Goal: Task Accomplishment & Management: Manage account settings

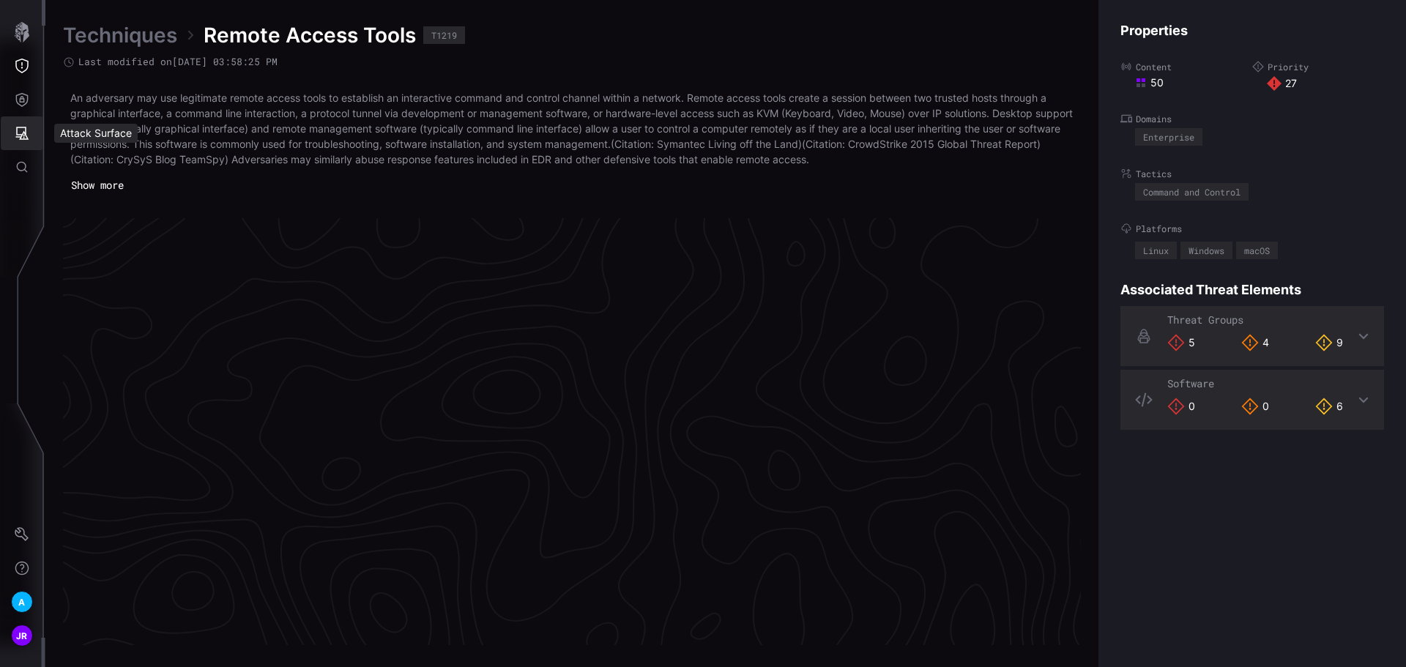
click at [23, 133] on icon "Attack Surface" at bounding box center [22, 133] width 15 height 15
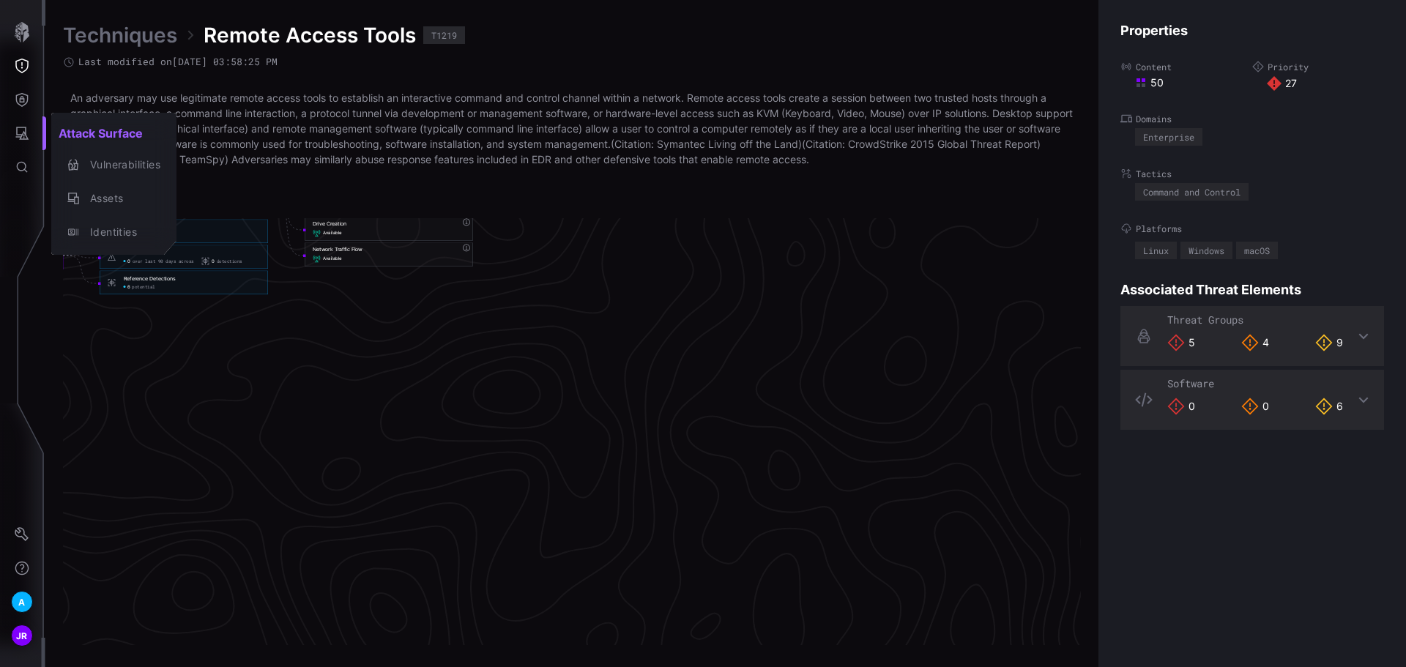
click at [29, 107] on div at bounding box center [703, 333] width 1406 height 667
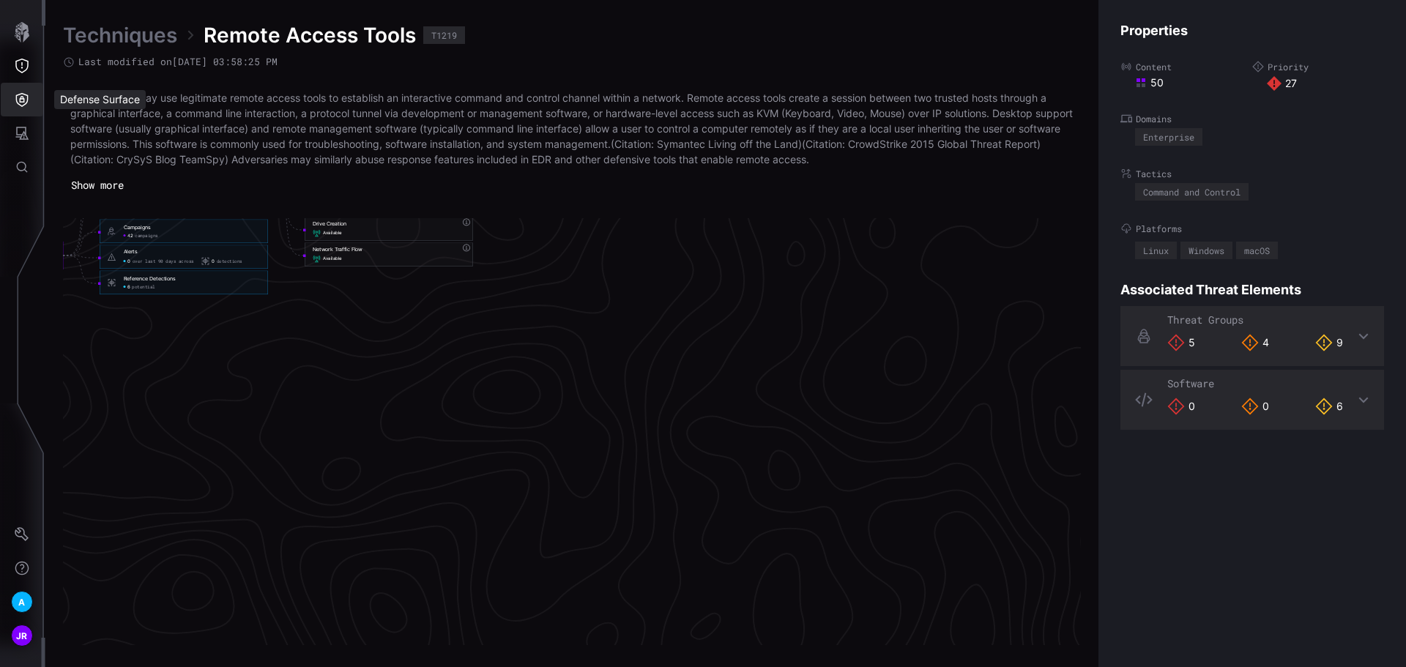
click at [22, 105] on icon "Defense Surface" at bounding box center [22, 99] width 15 height 15
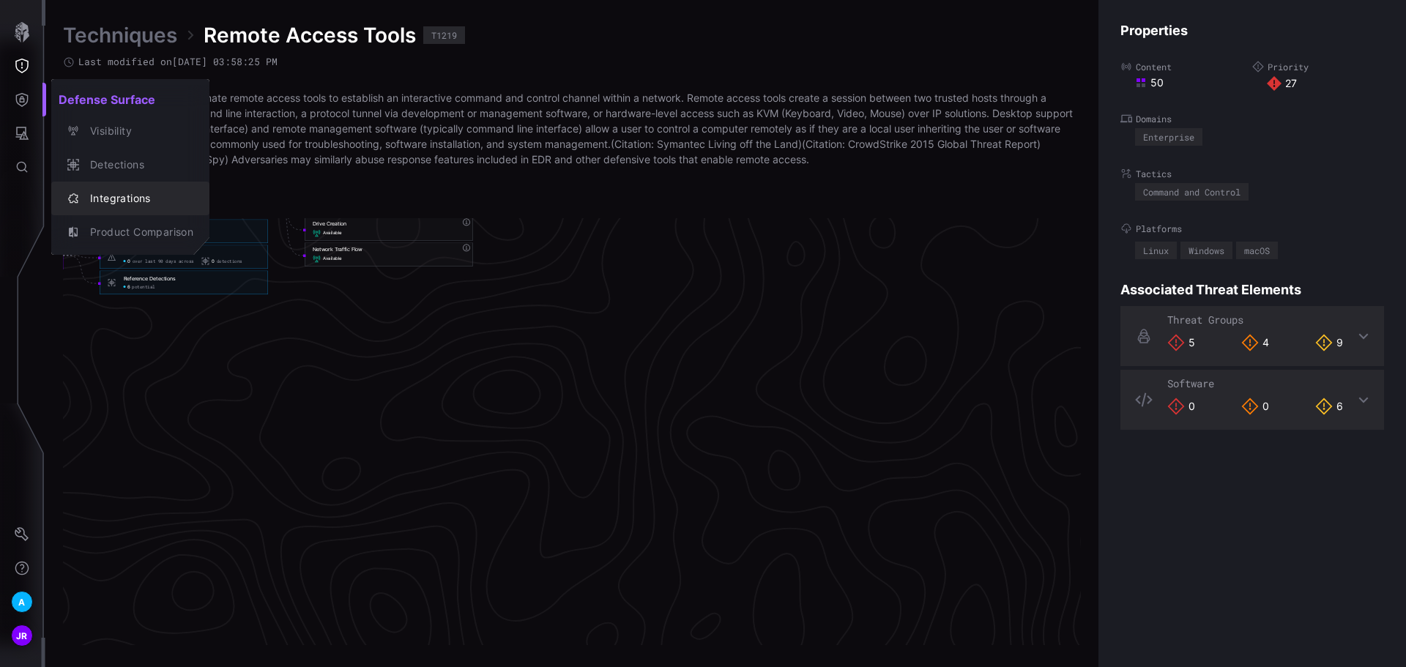
click at [141, 195] on div "Integrations" at bounding box center [138, 199] width 111 height 18
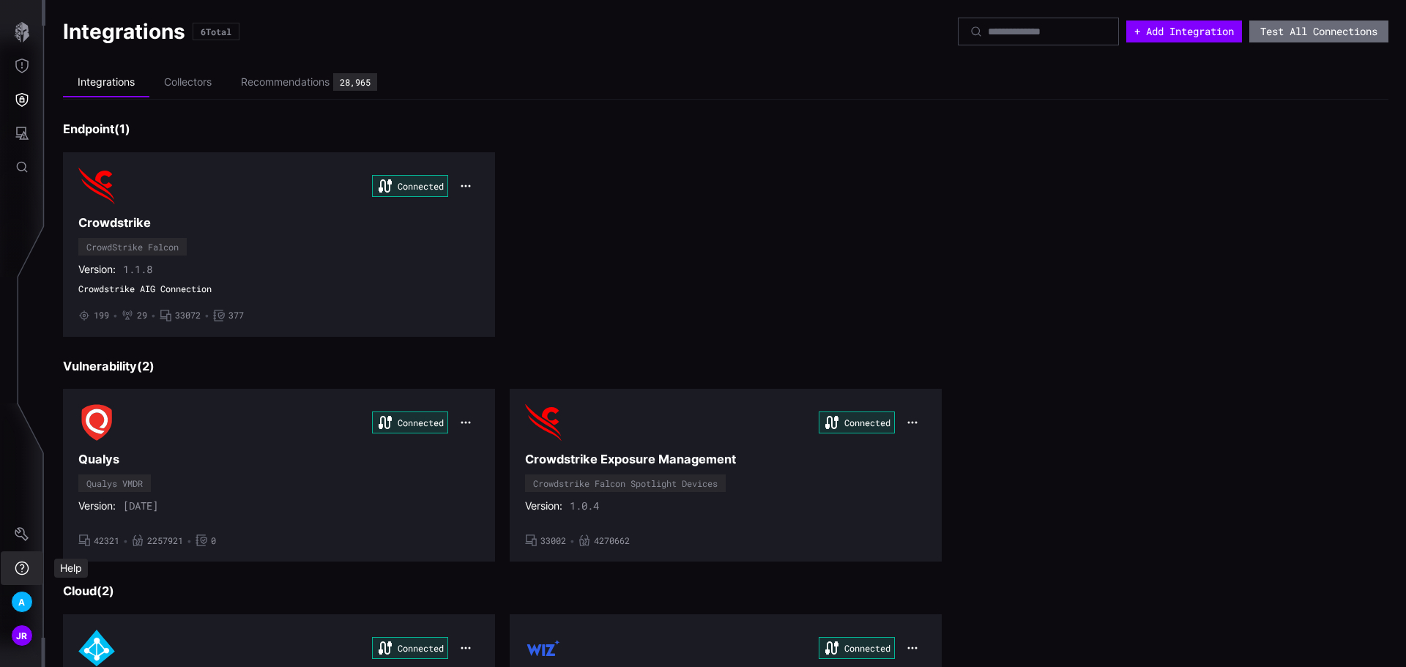
click at [20, 568] on icon "Help" at bounding box center [22, 568] width 15 height 15
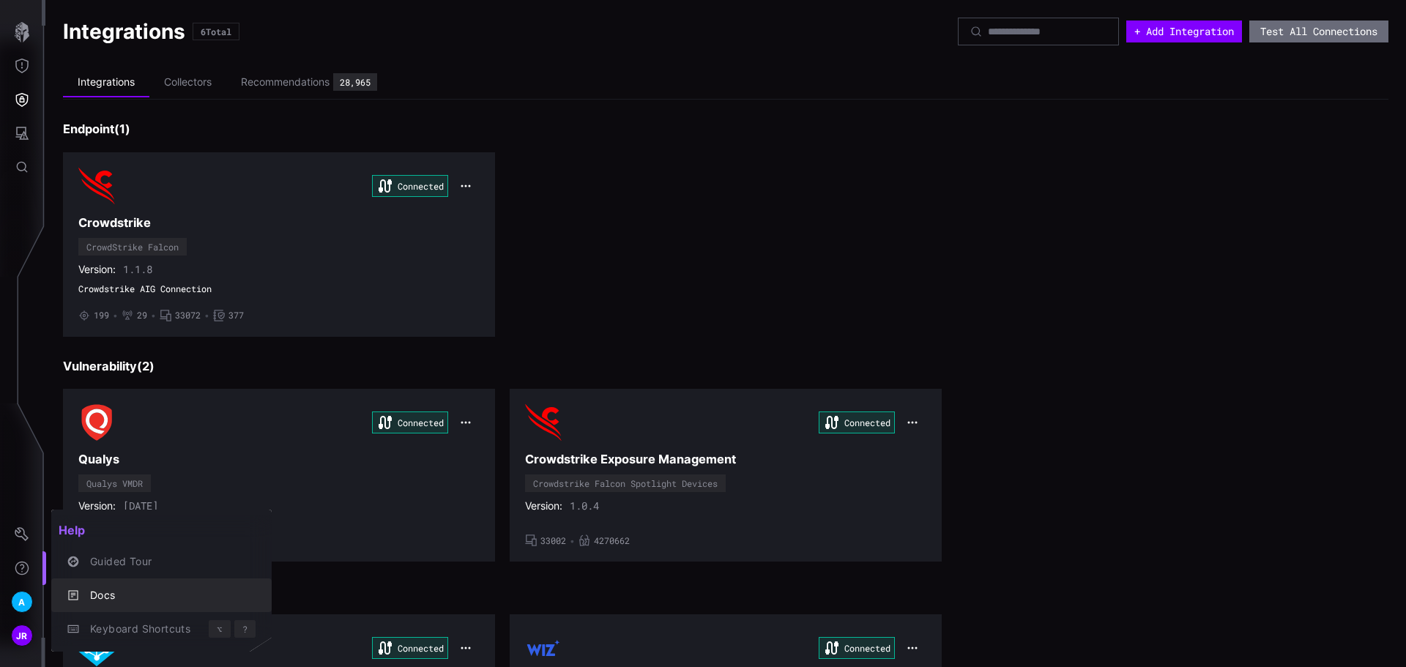
click at [127, 591] on div "Docs" at bounding box center [169, 595] width 173 height 18
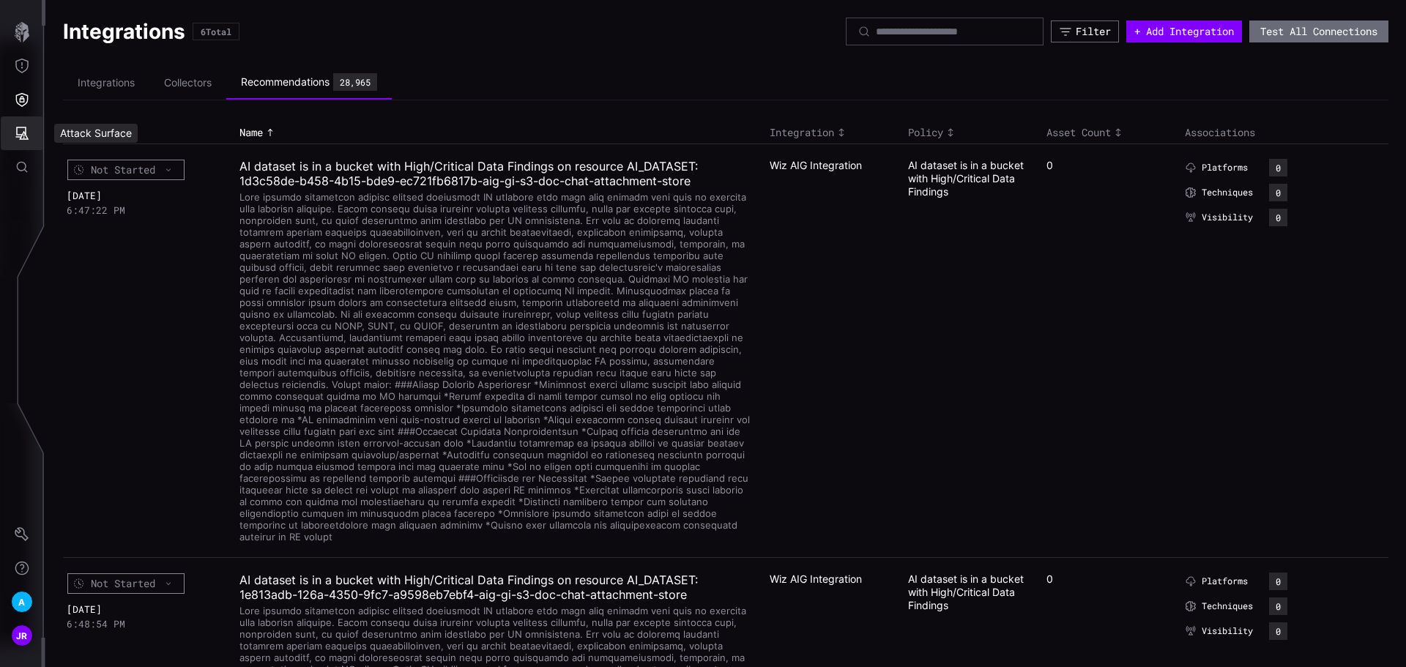
click at [20, 142] on button "Attack Surface" at bounding box center [22, 133] width 42 height 34
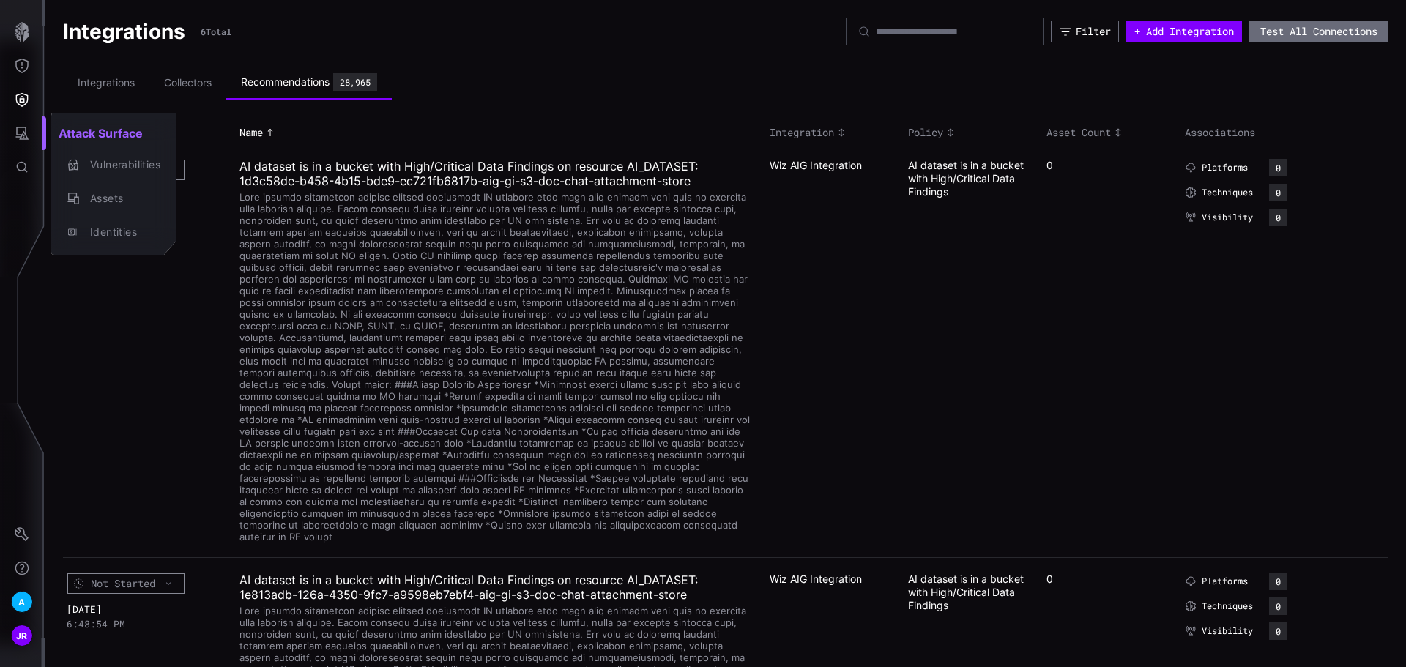
click at [25, 103] on div at bounding box center [703, 333] width 1406 height 667
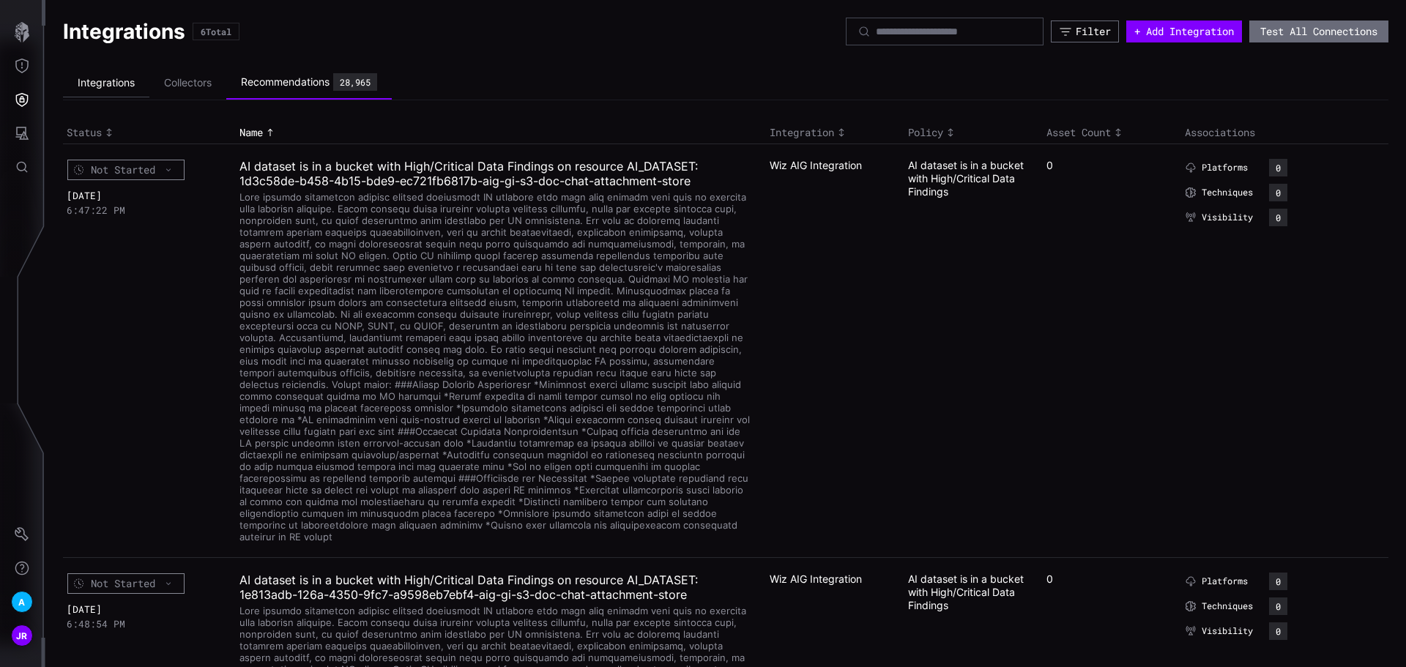
click at [124, 82] on li "Integrations" at bounding box center [106, 83] width 86 height 29
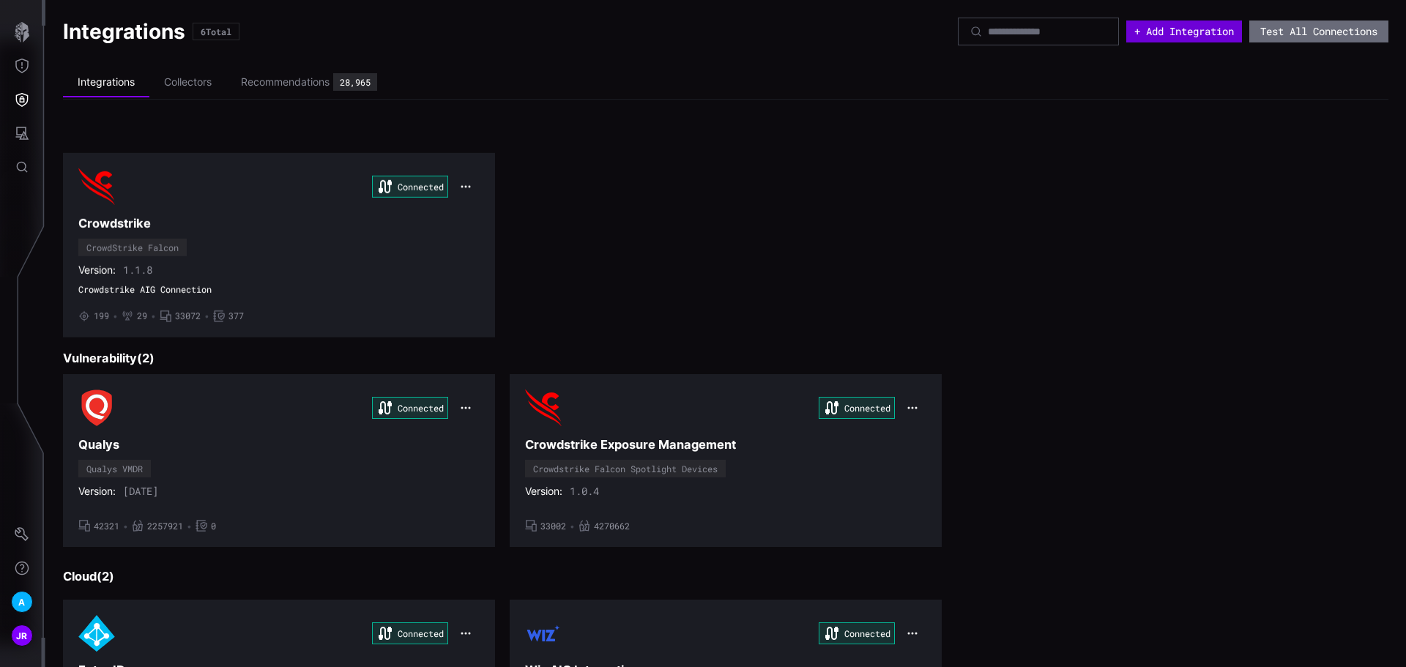
click at [1156, 29] on button "+ Add Integration" at bounding box center [1184, 31] width 116 height 22
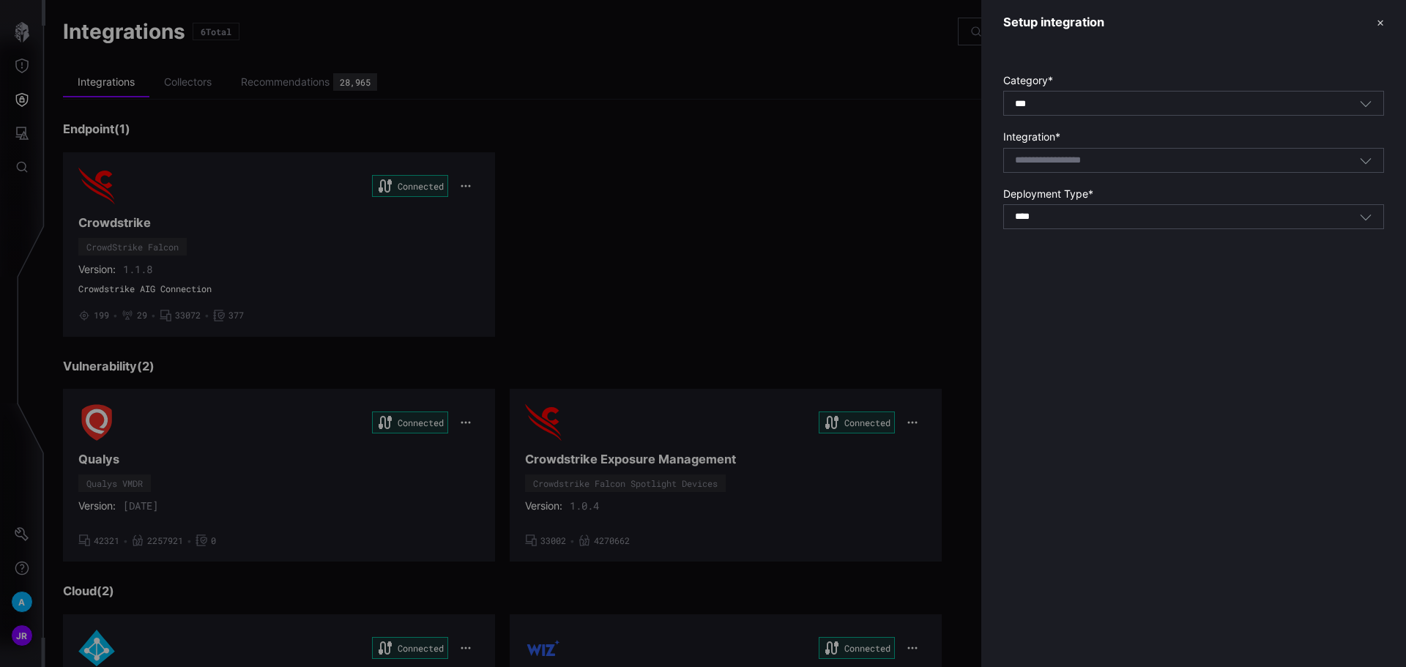
click at [1060, 156] on input at bounding box center [1067, 160] width 104 height 12
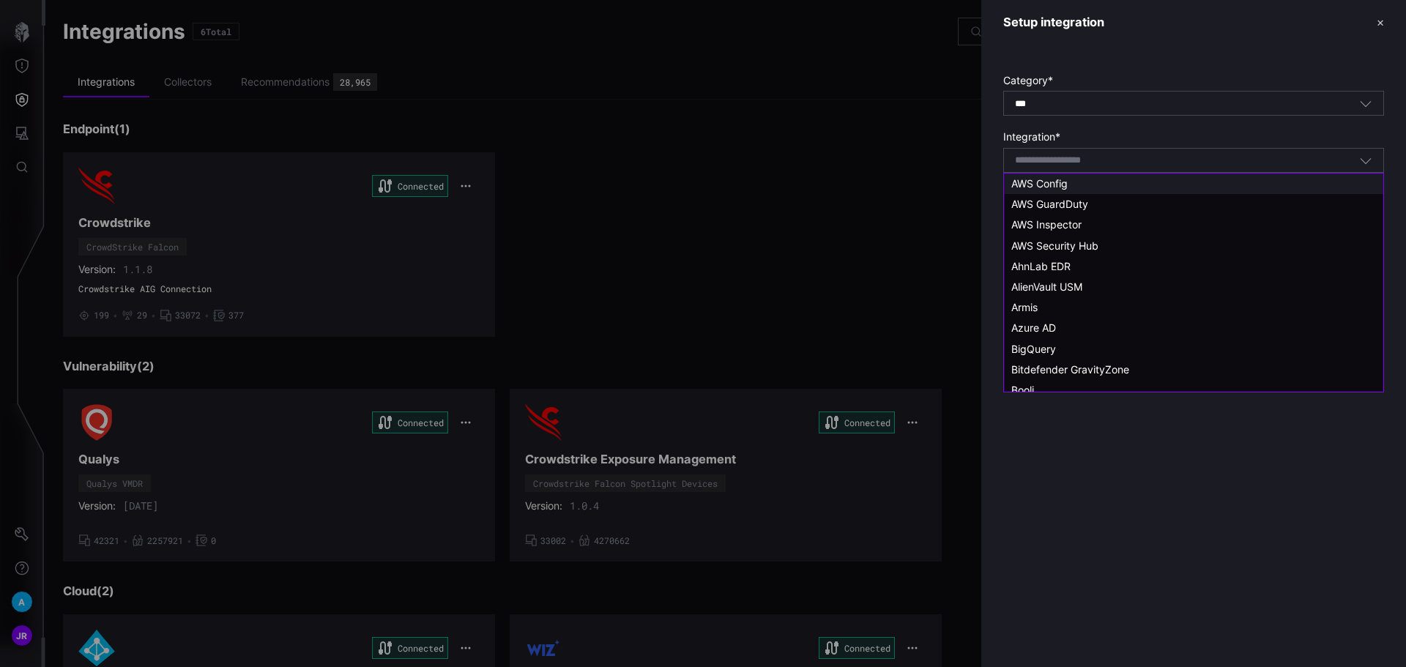
click at [1076, 183] on div "AWS Config" at bounding box center [1193, 183] width 365 height 13
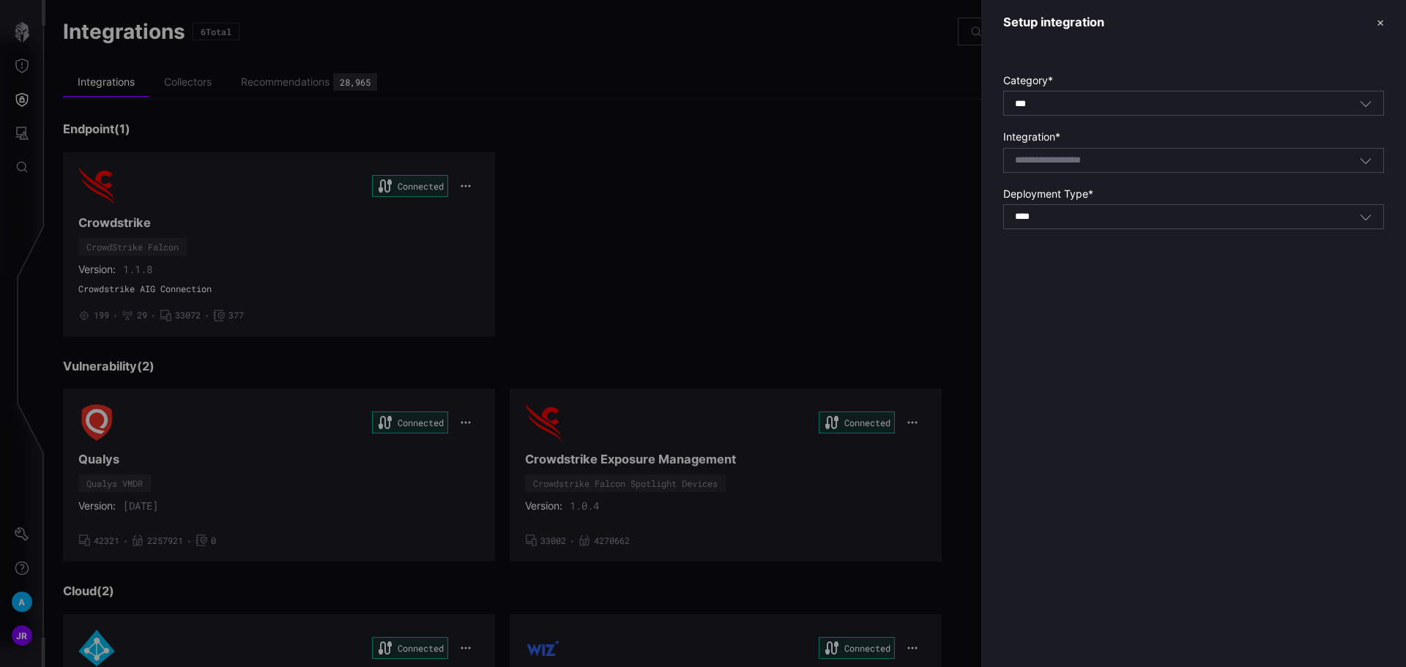
type input "**********"
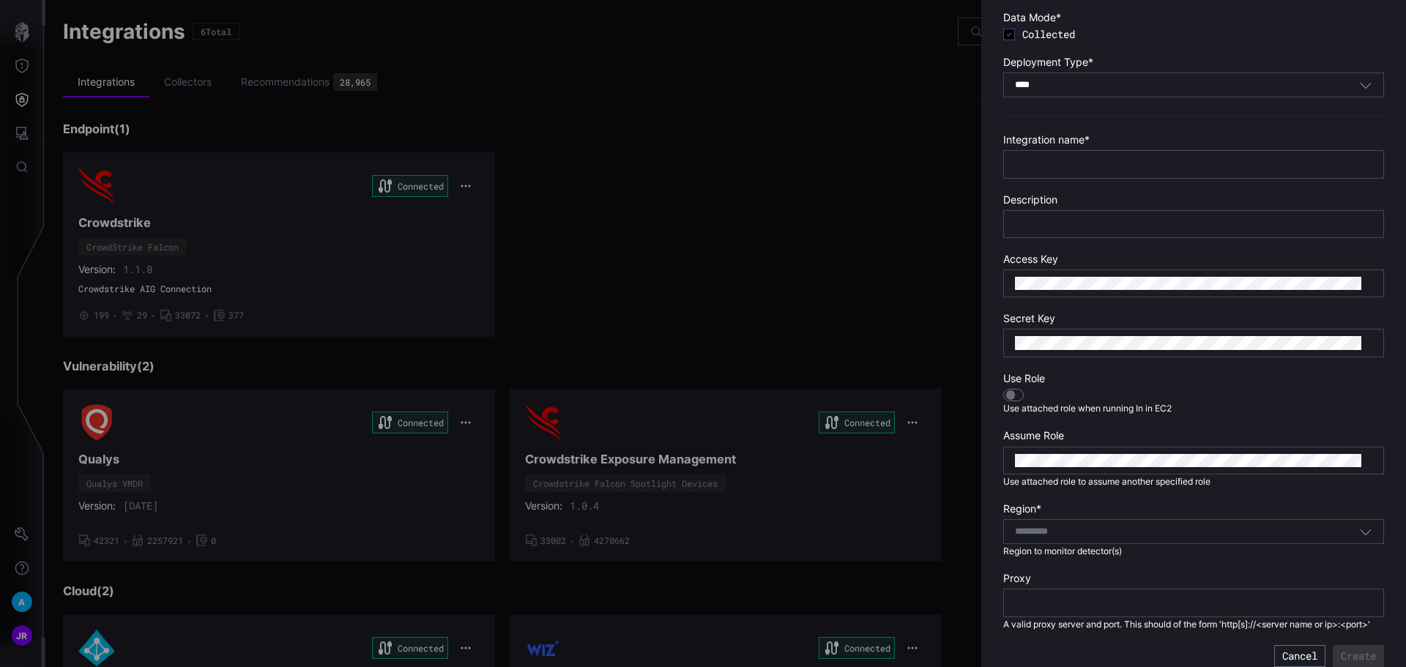
scroll to position [204, 0]
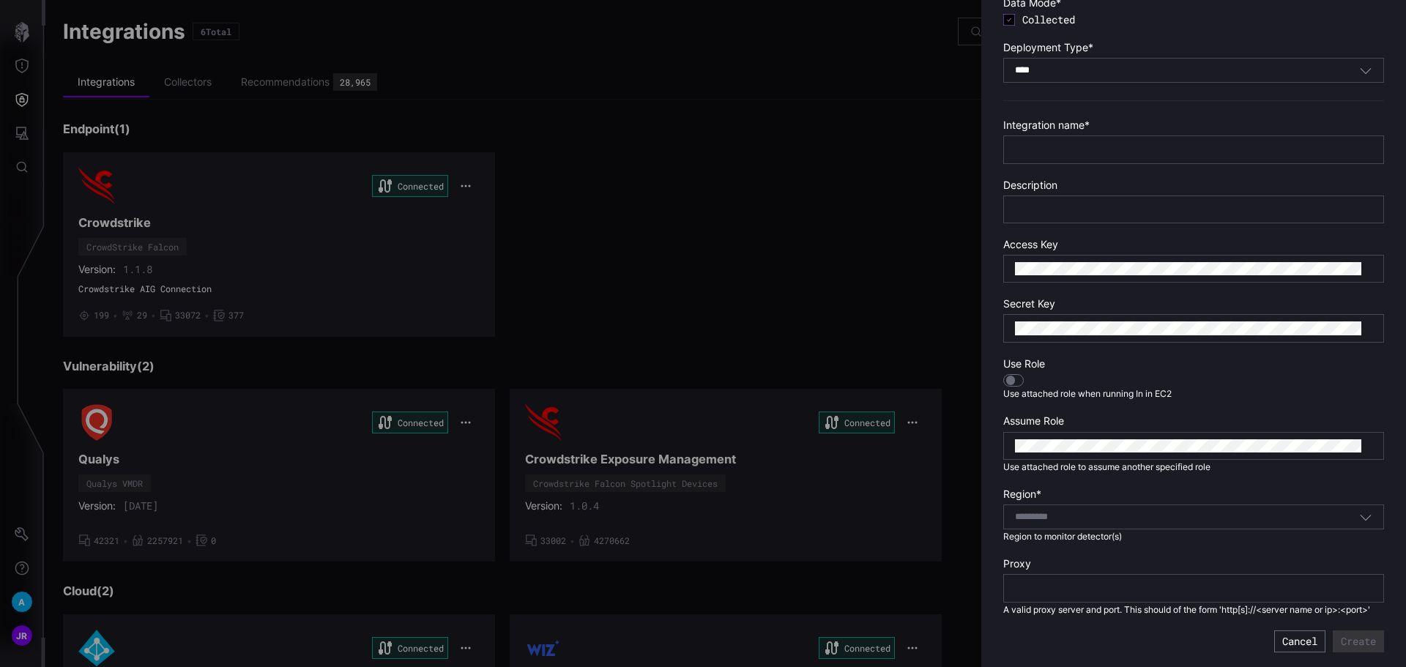
click at [14, 570] on div at bounding box center [703, 333] width 1406 height 667
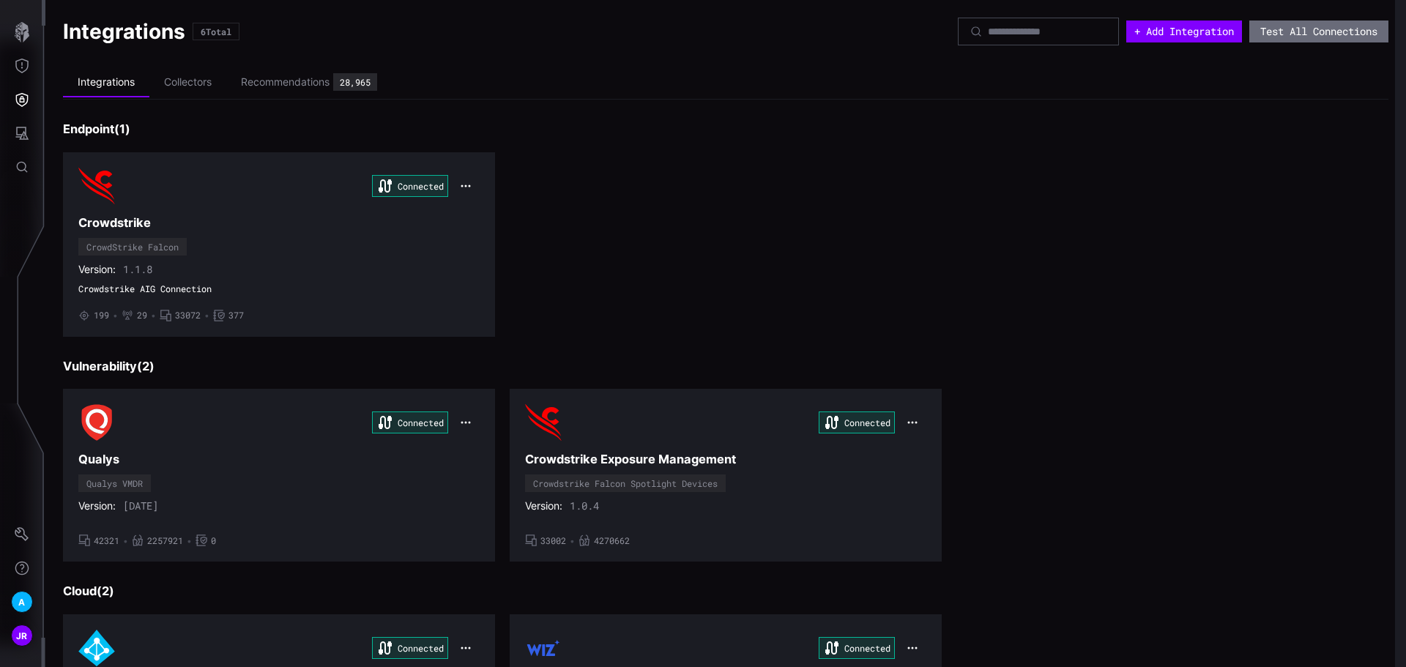
click at [26, 564] on div at bounding box center [703, 333] width 1406 height 667
click at [17, 533] on icon "Settings" at bounding box center [22, 534] width 15 height 15
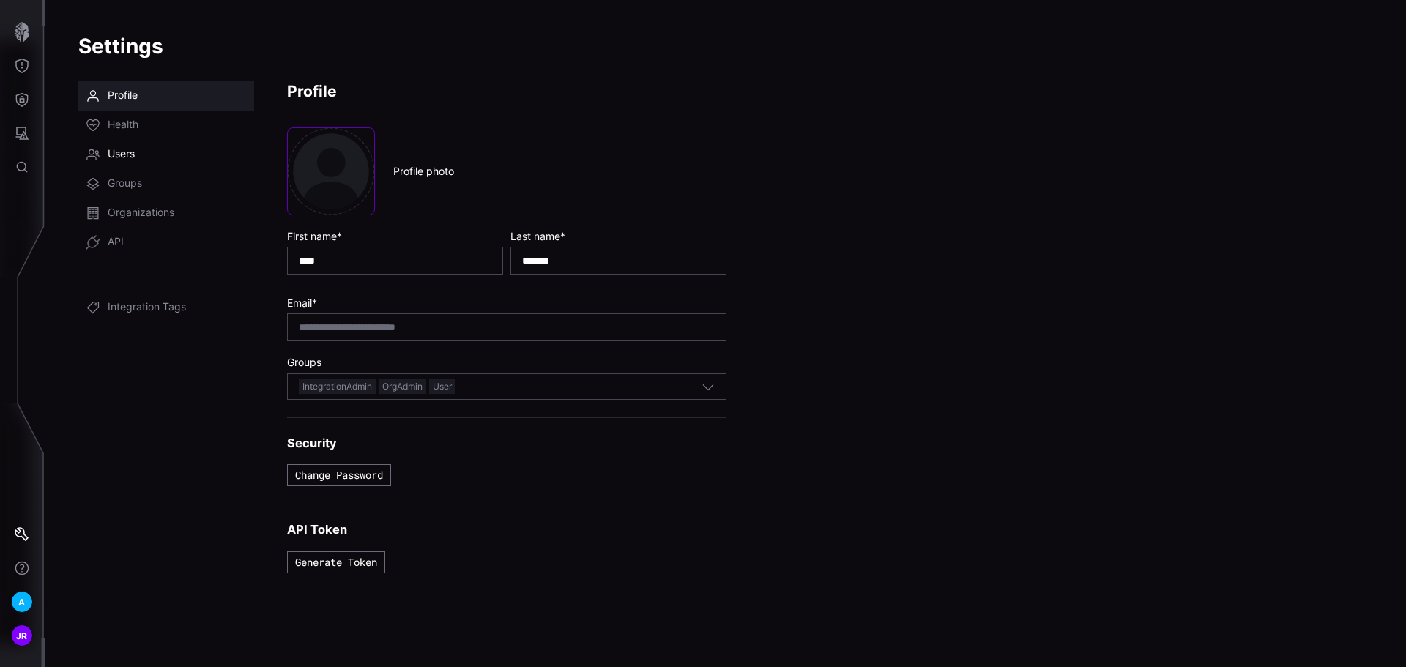
click at [139, 141] on link "Users" at bounding box center [166, 154] width 176 height 29
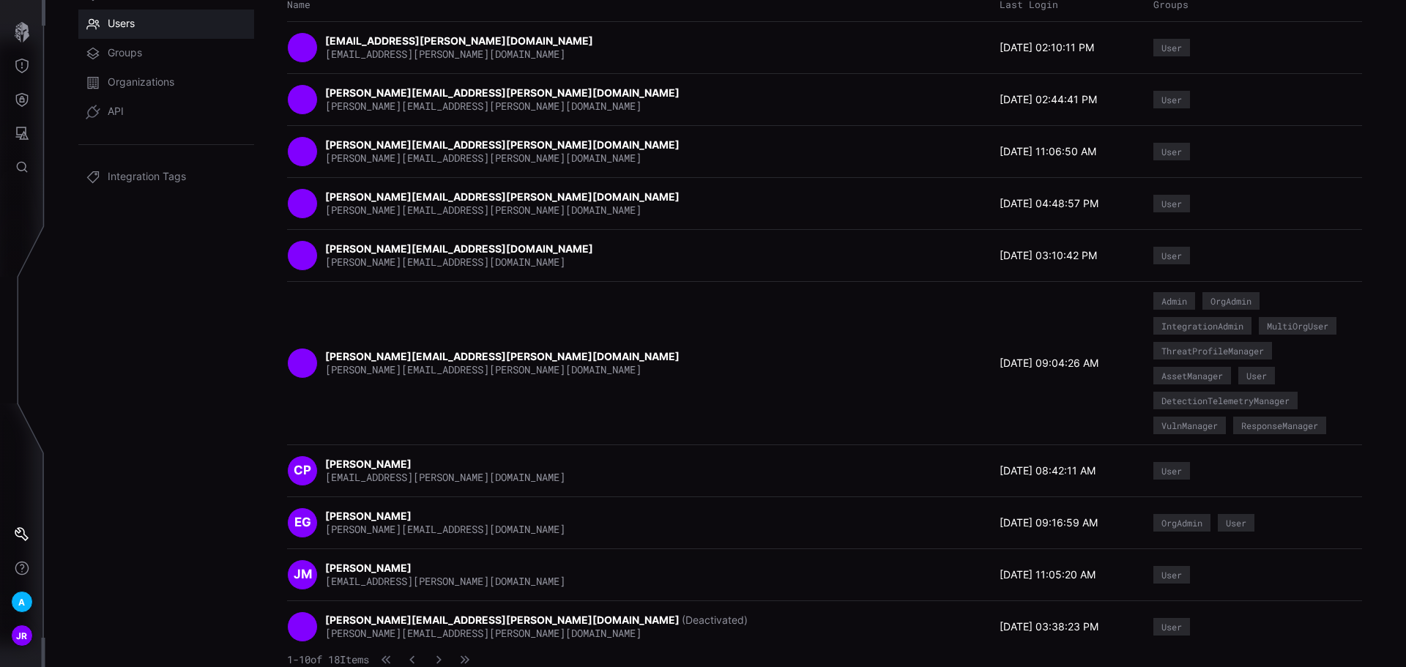
scroll to position [155, 0]
click at [444, 655] on icon "button" at bounding box center [439, 660] width 10 height 10
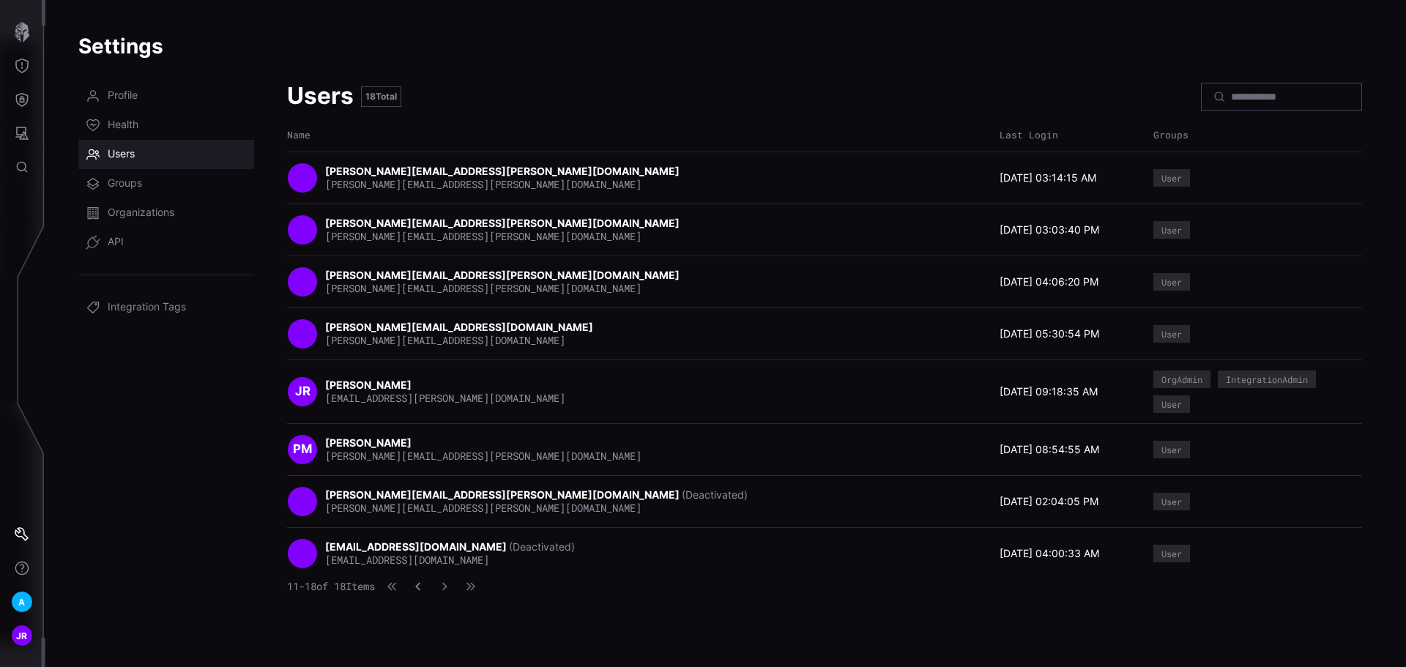
click at [420, 589] on icon "button" at bounding box center [417, 587] width 5 height 8
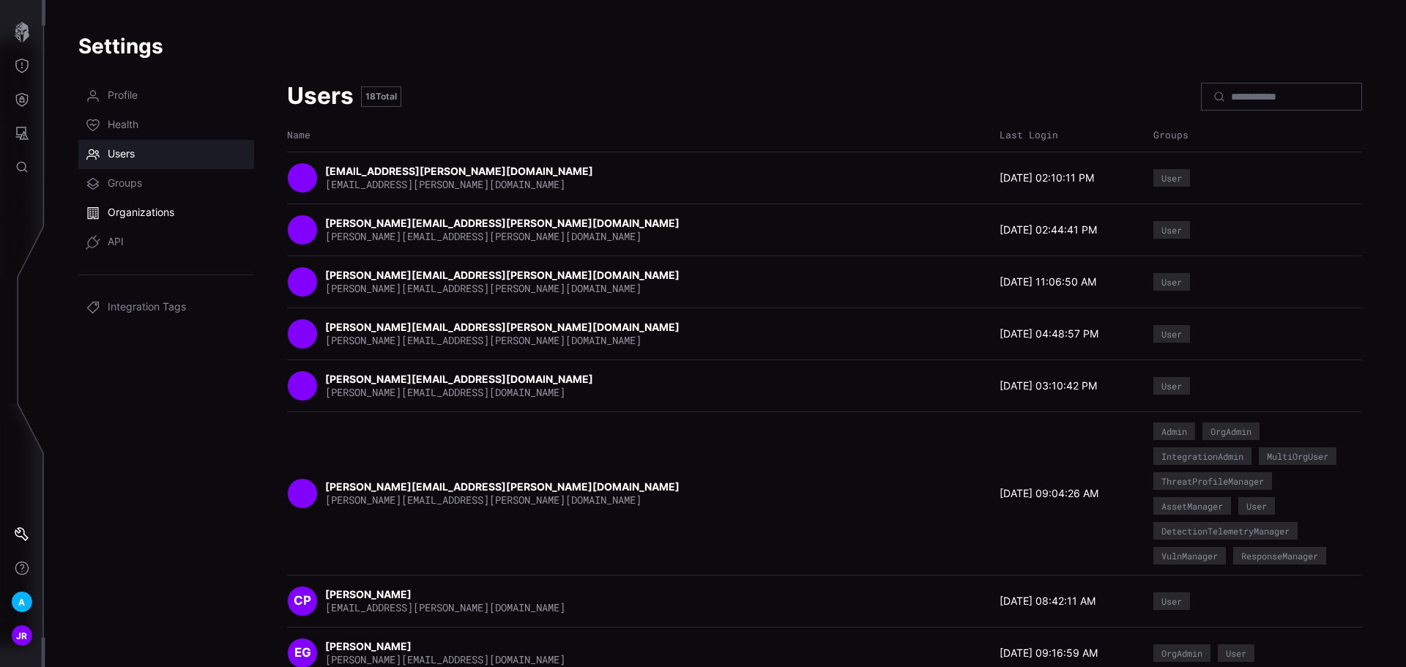
click at [157, 203] on link "Organizations" at bounding box center [166, 212] width 176 height 29
